Goal: Check status: Check status

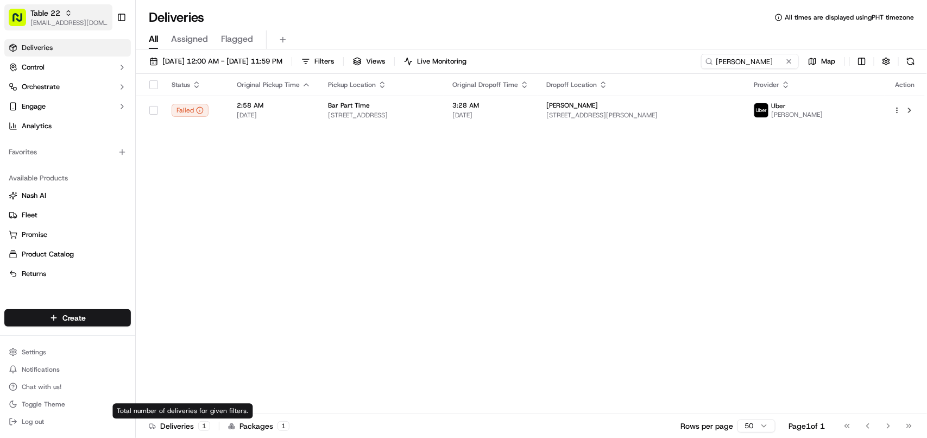
click at [66, 25] on span "[EMAIL_ADDRESS][DOMAIN_NAME]" at bounding box center [69, 22] width 78 height 9
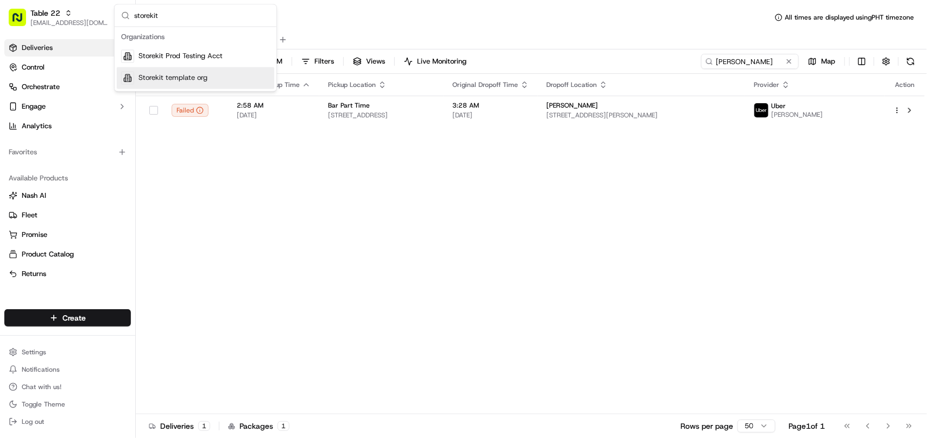
type input "storekit"
click at [185, 76] on span "Storekit template org" at bounding box center [173, 78] width 69 height 10
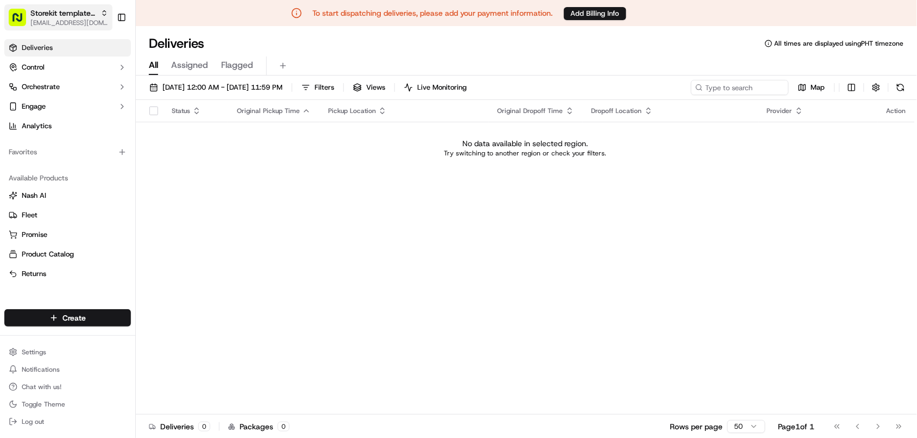
click at [51, 11] on span "Storekit template org" at bounding box center [63, 13] width 66 height 11
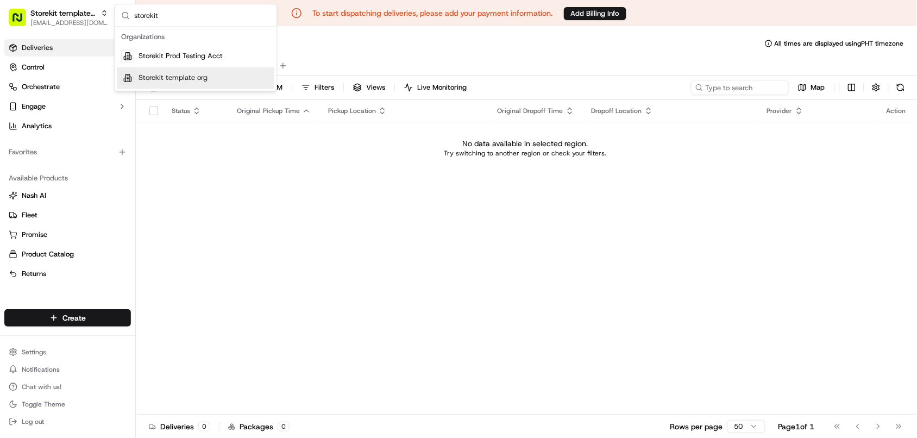
type input "storekit"
click at [227, 79] on div "Storekit template org" at bounding box center [196, 78] width 158 height 22
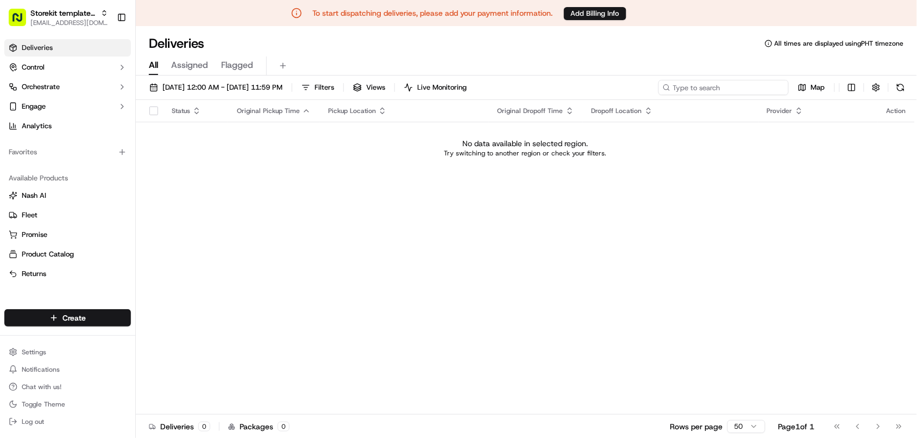
click at [530, 85] on input at bounding box center [723, 87] width 130 height 15
paste input "R74R"
type input "R74R"
click at [74, 14] on span "Storekit template org" at bounding box center [63, 13] width 66 height 11
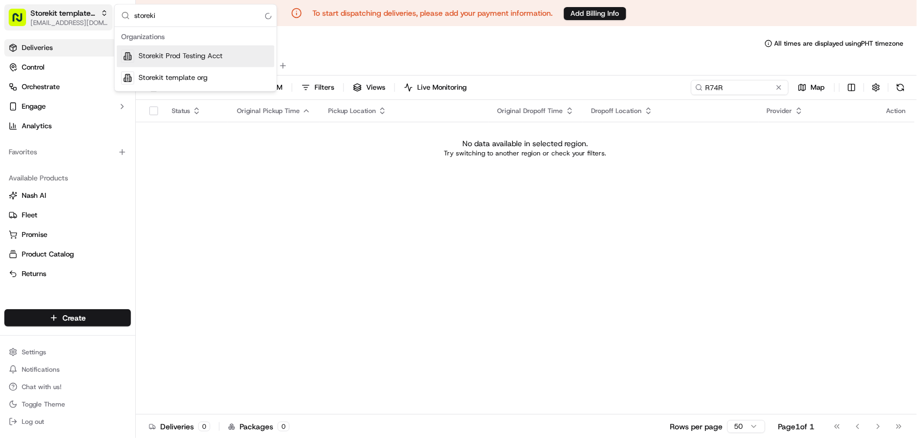
type input "storekit"
click at [153, 52] on span "Storekit Prod Testing Acct" at bounding box center [181, 57] width 84 height 10
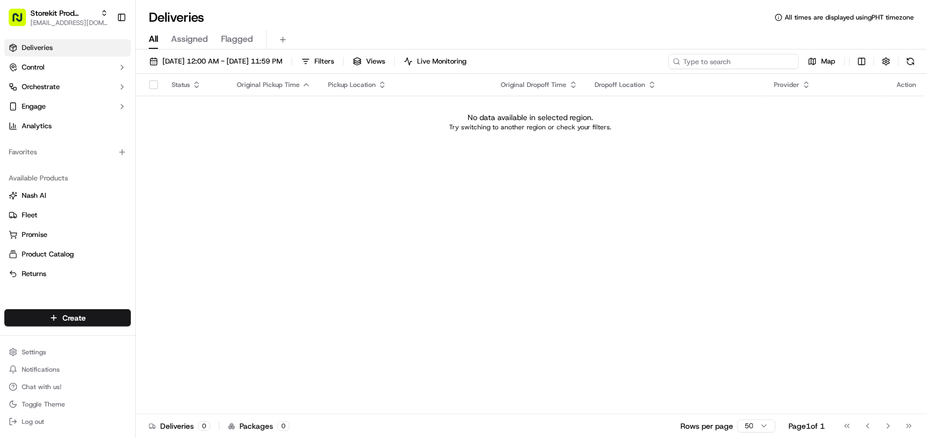
click at [530, 66] on input at bounding box center [734, 61] width 130 height 15
paste input "R74R"
drag, startPoint x: 732, startPoint y: 64, endPoint x: 570, endPoint y: 68, distance: 161.4
click at [530, 68] on div "09/01/2025 12:00 AM - 09/30/2025 11:59 PM Filters Views Live Monitoring R74R Map" at bounding box center [532, 64] width 792 height 20
type input "Paula"
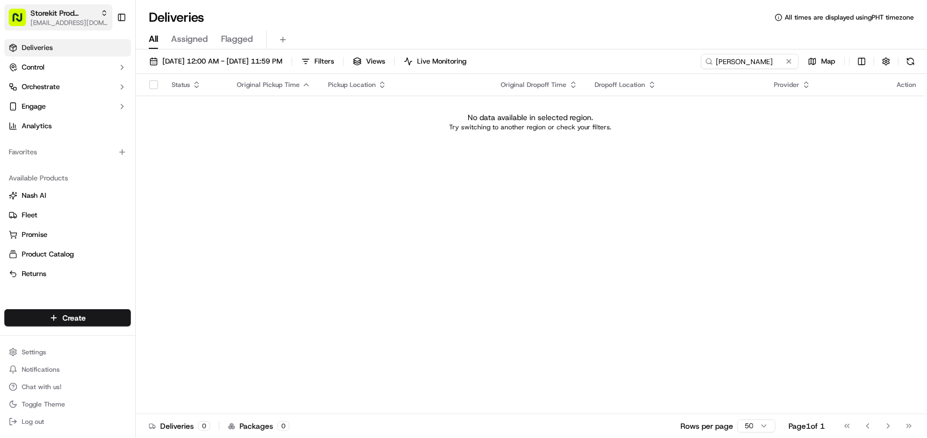
click at [71, 17] on span "Storekit Prod Testing Acct" at bounding box center [63, 13] width 66 height 11
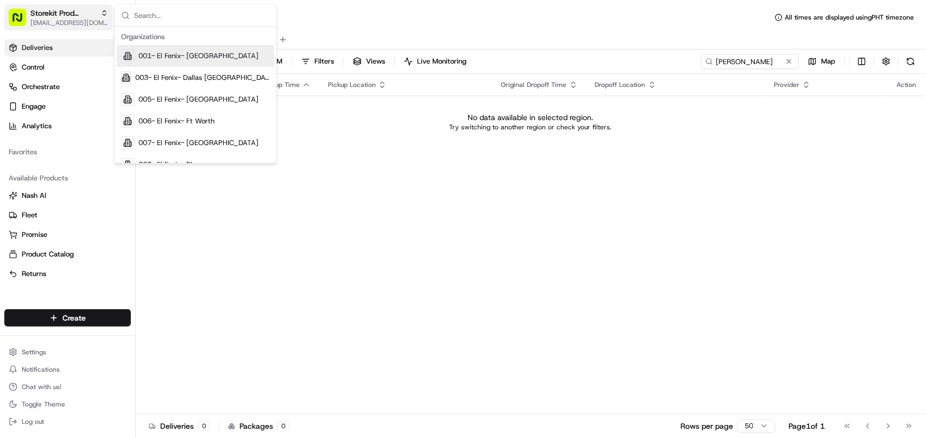
click at [61, 20] on span "[EMAIL_ADDRESS][DOMAIN_NAME]" at bounding box center [69, 22] width 78 height 9
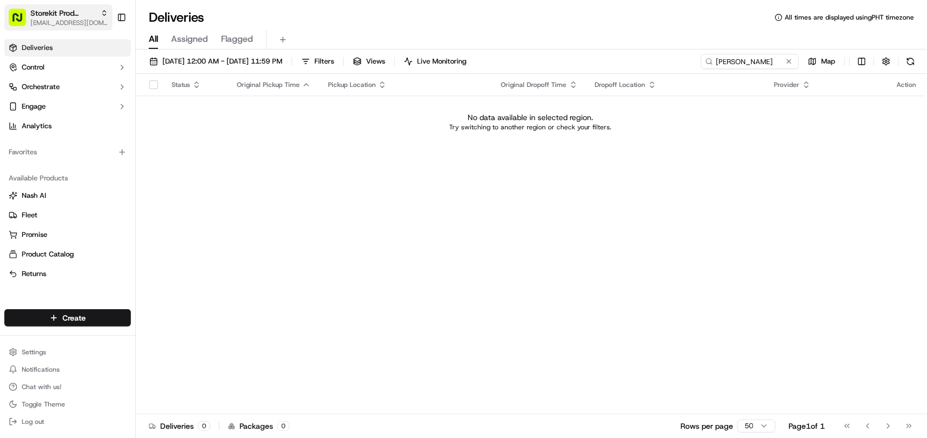
click at [53, 16] on span "Storekit Prod Testing Acct" at bounding box center [63, 13] width 66 height 11
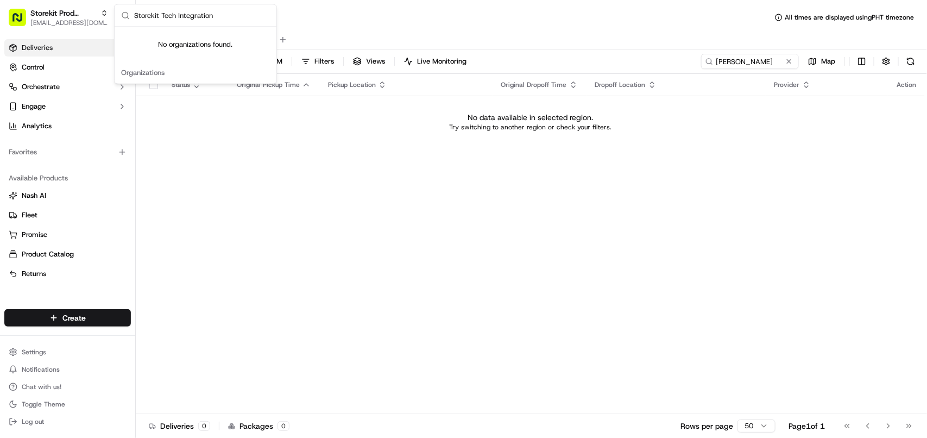
drag, startPoint x: 177, startPoint y: 18, endPoint x: 243, endPoint y: 18, distance: 66.3
click at [243, 18] on input "Storekit Tech Integration" at bounding box center [202, 16] width 136 height 22
drag, startPoint x: 158, startPoint y: 17, endPoint x: 238, endPoint y: 23, distance: 80.1
click at [238, 23] on input "Storekit Tech" at bounding box center [202, 16] width 136 height 22
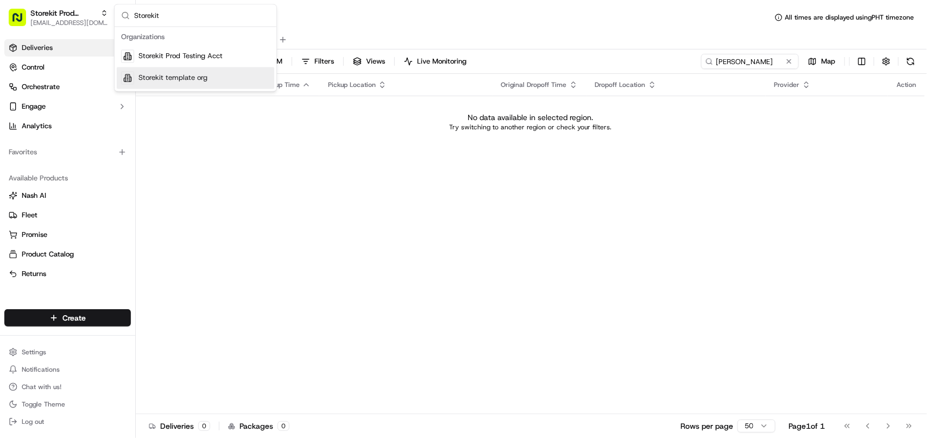
type input "Storekit"
click at [163, 75] on span "Storekit template org" at bounding box center [173, 78] width 69 height 10
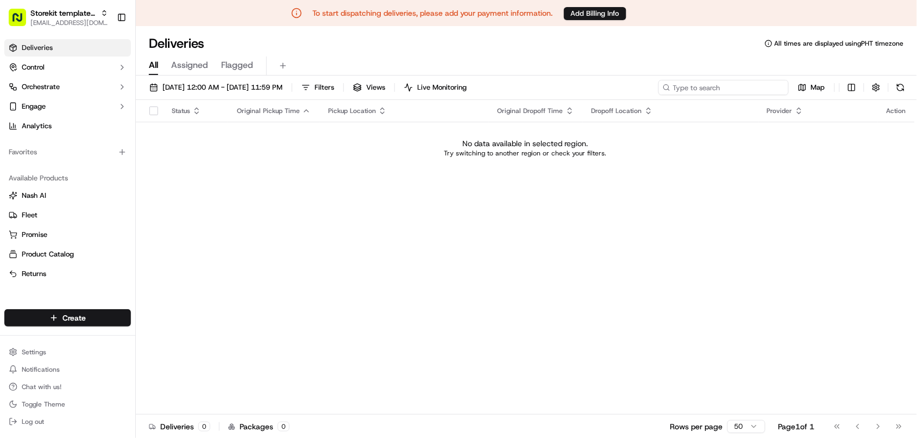
click at [530, 87] on input at bounding box center [723, 87] width 130 height 15
type input "Paula"
click at [205, 83] on span "09/01/2025 12:00 AM - 09/30/2025 11:59 PM" at bounding box center [222, 88] width 120 height 10
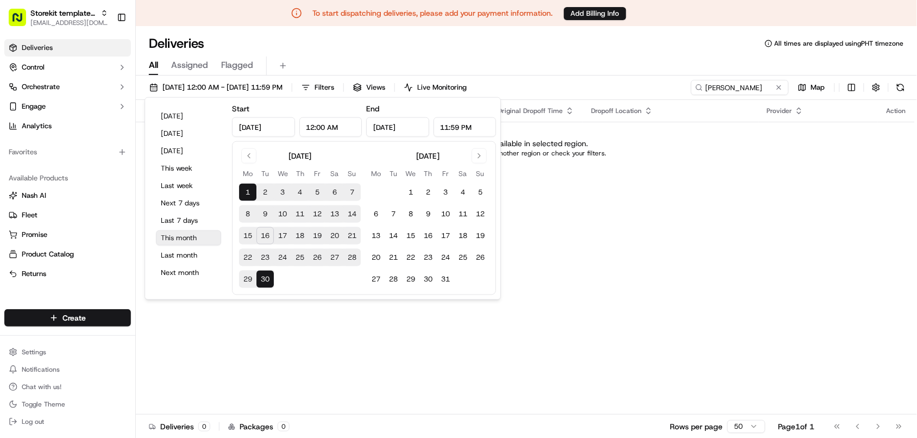
click at [181, 235] on button "This month" at bounding box center [188, 237] width 65 height 15
drag, startPoint x: 706, startPoint y: 193, endPoint x: 235, endPoint y: 110, distance: 478.4
click at [530, 193] on div "Status Original Pickup Time Pickup Location Original Dropoff Time Dropoff Locat…" at bounding box center [525, 257] width 779 height 314
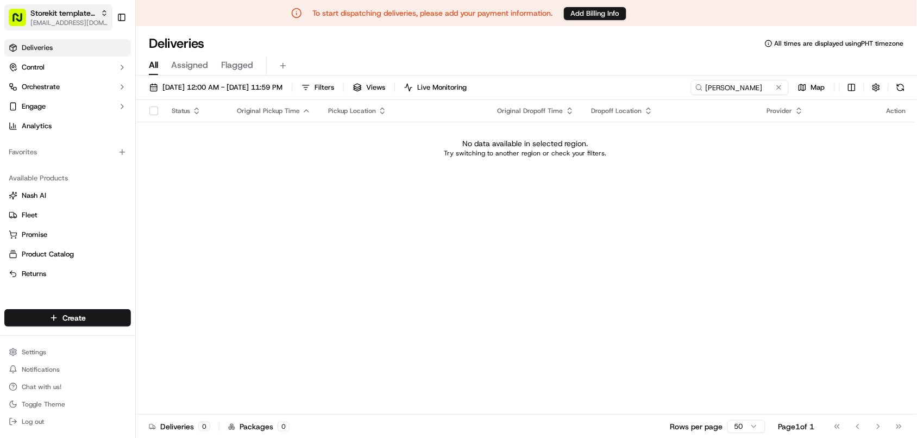
click at [83, 17] on span "Storekit template org" at bounding box center [63, 13] width 66 height 11
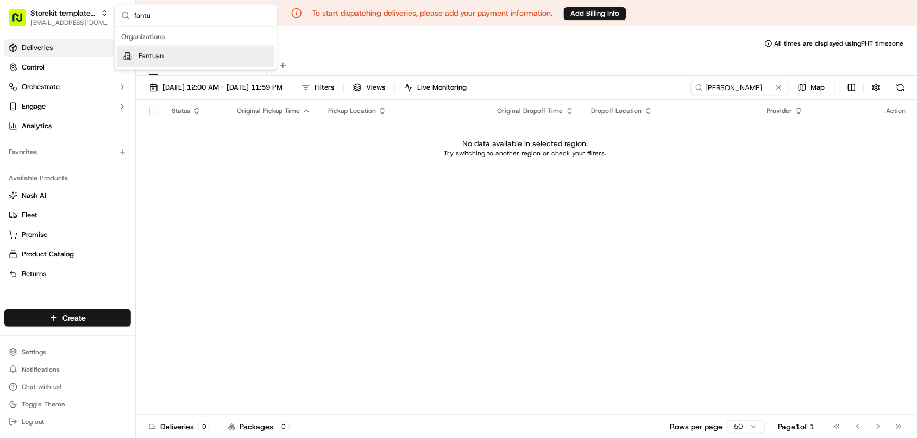
type input "fantu"
click at [166, 58] on div "Fantuan" at bounding box center [196, 57] width 158 height 22
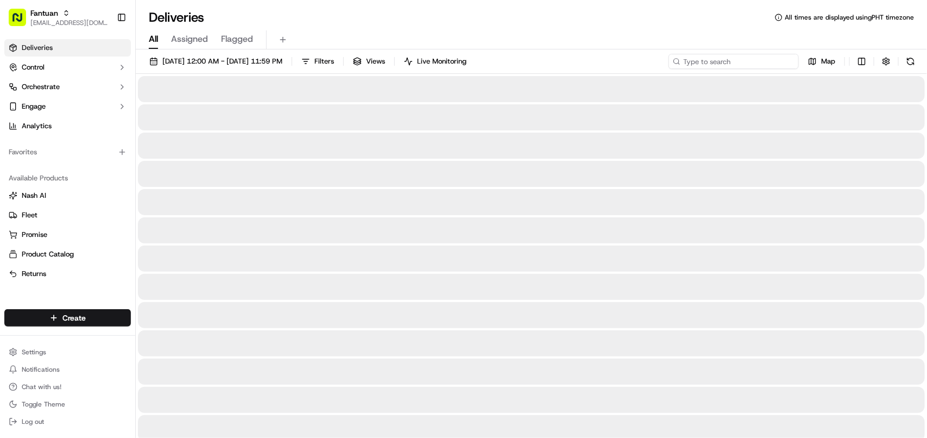
click at [530, 66] on input at bounding box center [734, 61] width 130 height 15
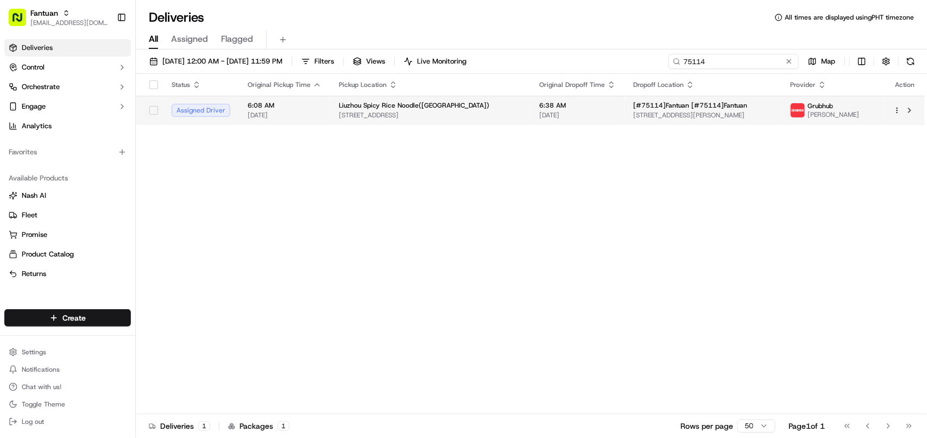
type input "75114"
click at [530, 120] on td "[#75114]Fantuan [#75114]Fantuan 2820 S Throop St, Chicago, IL 60608, USA" at bounding box center [703, 110] width 157 height 29
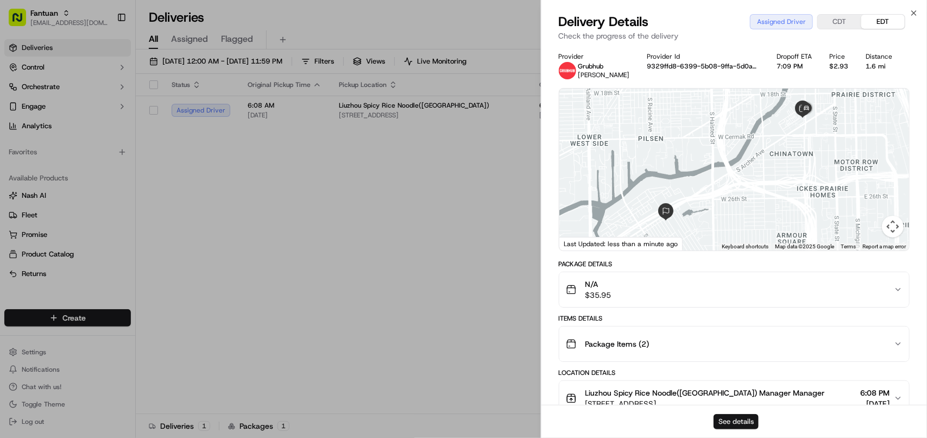
click at [530, 416] on button "See details" at bounding box center [736, 421] width 45 height 15
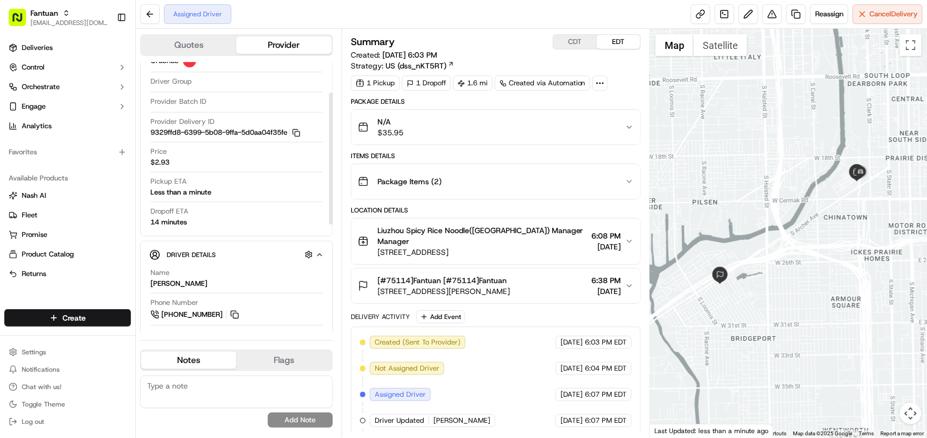
scroll to position [68, 0]
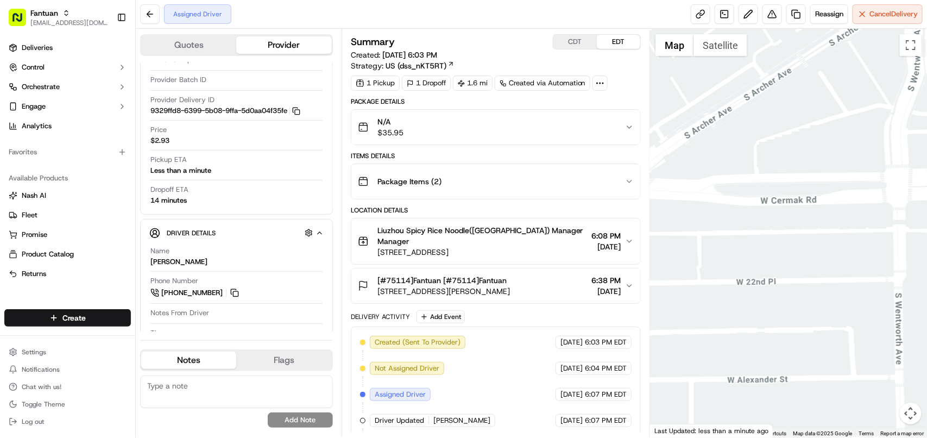
drag, startPoint x: 868, startPoint y: 183, endPoint x: 789, endPoint y: 416, distance: 245.8
click at [788, 426] on div at bounding box center [788, 233] width 277 height 409
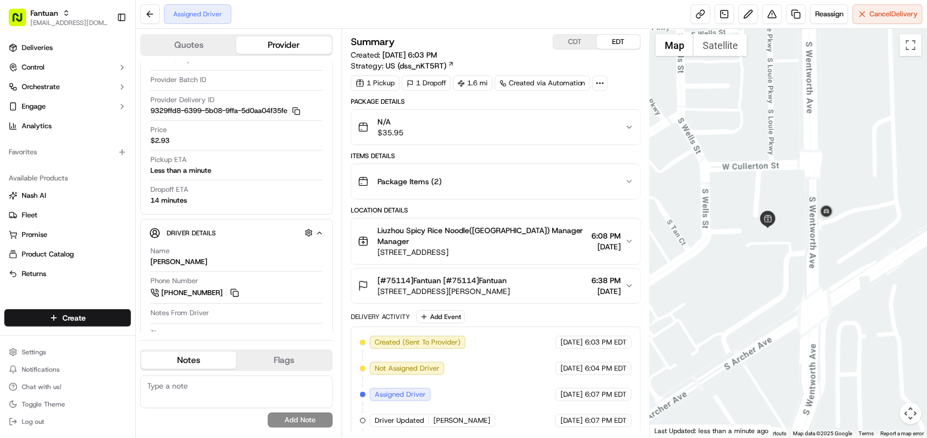
drag, startPoint x: 842, startPoint y: 330, endPoint x: 865, endPoint y: 219, distance: 113.1
click at [865, 219] on div at bounding box center [788, 233] width 277 height 409
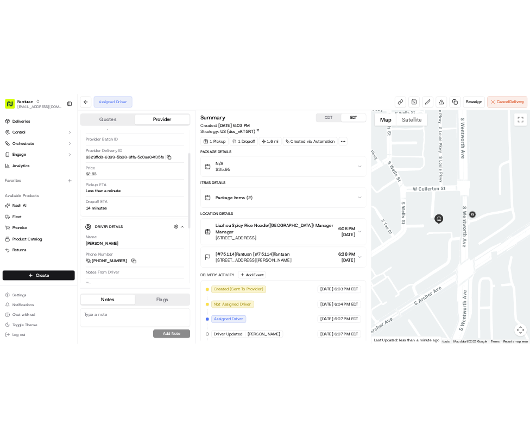
scroll to position [136, 0]
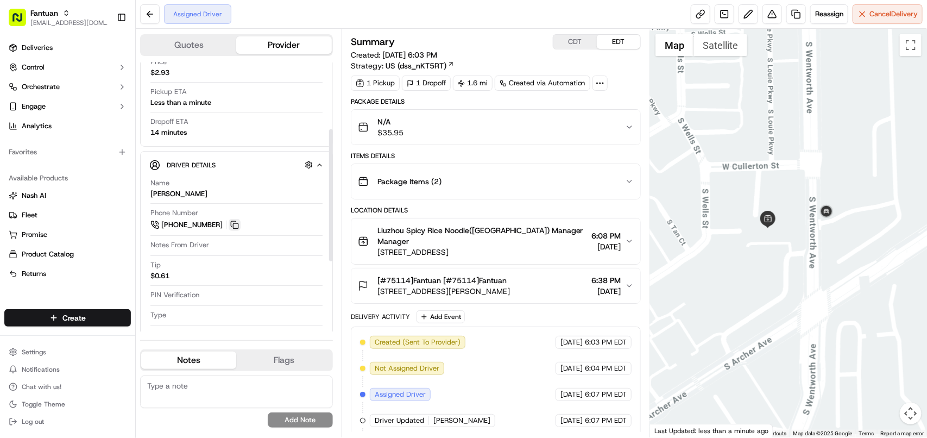
click at [232, 224] on button at bounding box center [235, 225] width 12 height 12
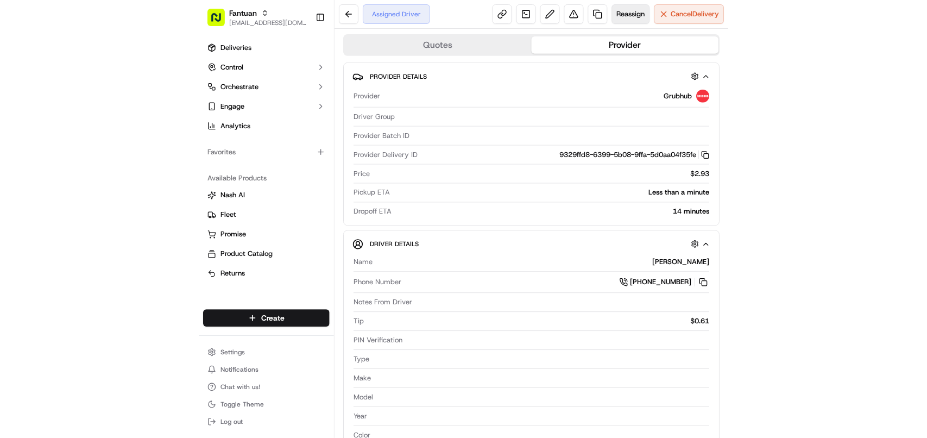
scroll to position [0, 0]
